Goal: Information Seeking & Learning: Check status

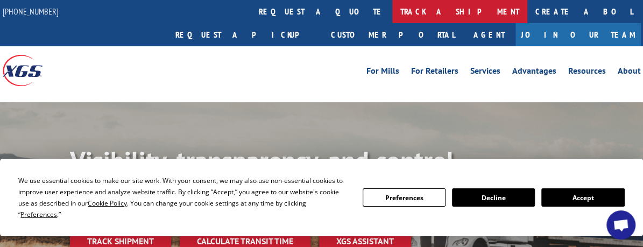
click at [392, 9] on link "track a shipment" at bounding box center [459, 11] width 135 height 23
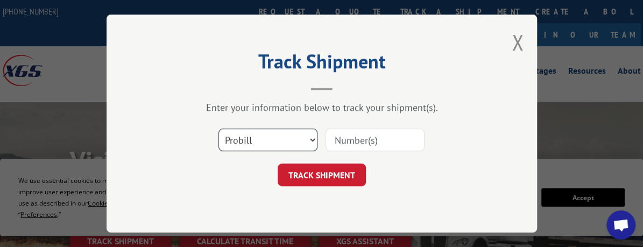
click at [312, 138] on select "Select category... Probill BOL PO" at bounding box center [267, 140] width 99 height 23
select select "bol"
click at [218, 129] on select "Select category... Probill BOL PO" at bounding box center [267, 140] width 99 height 23
click at [346, 141] on input at bounding box center [374, 140] width 99 height 23
type input "CP-029115.A"
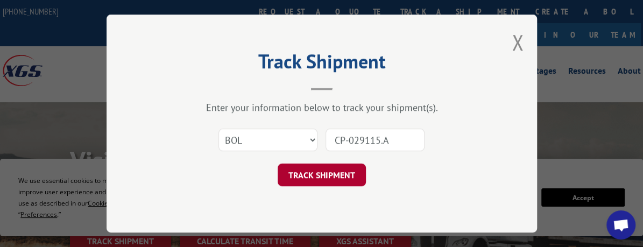
click at [328, 175] on button "TRACK SHIPMENT" at bounding box center [322, 175] width 88 height 23
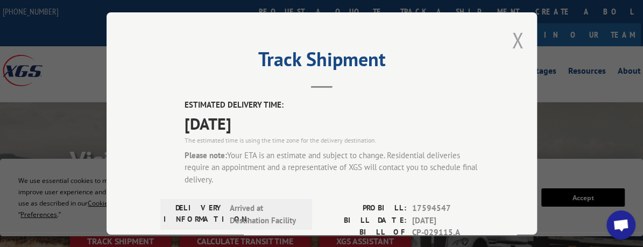
click at [511, 36] on button "Close modal" at bounding box center [517, 40] width 12 height 29
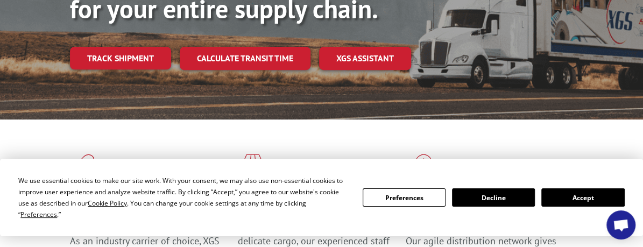
scroll to position [215, 0]
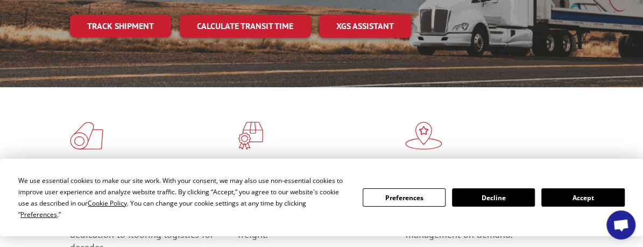
click at [493, 202] on button "Decline" at bounding box center [493, 197] width 83 height 18
